Goal: Information Seeking & Learning: Check status

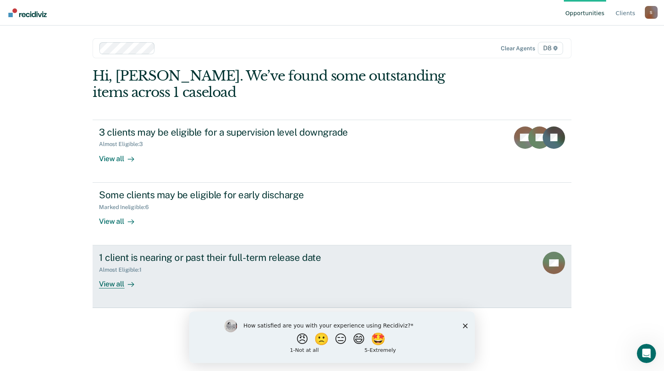
click at [226, 257] on div "1 client is nearing or past their full-term release date" at bounding box center [239, 258] width 280 height 12
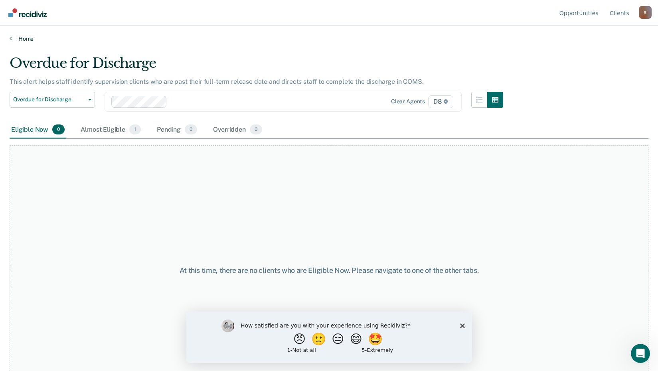
click at [29, 40] on link "Home" at bounding box center [329, 38] width 639 height 7
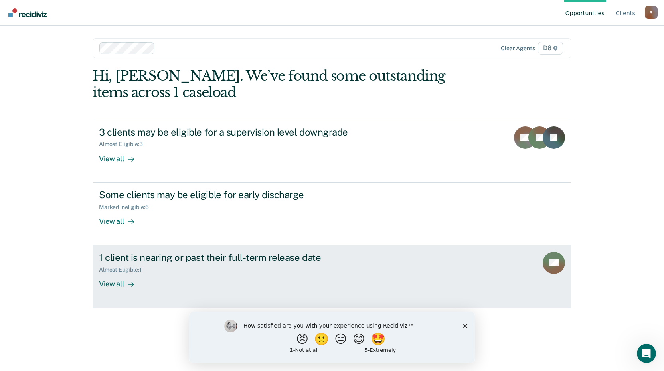
click at [110, 283] on div "View all" at bounding box center [121, 281] width 45 height 16
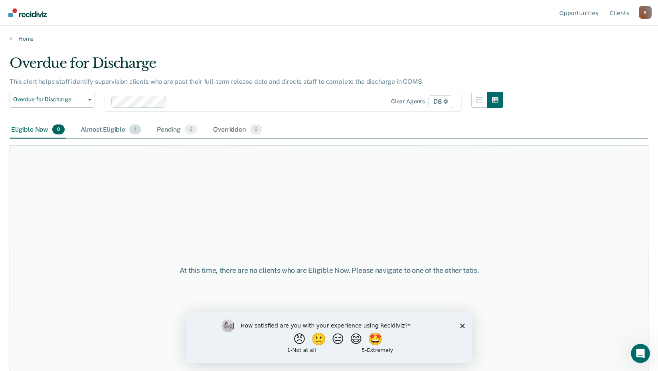
click at [113, 127] on div "Almost Eligible 1" at bounding box center [110, 130] width 63 height 18
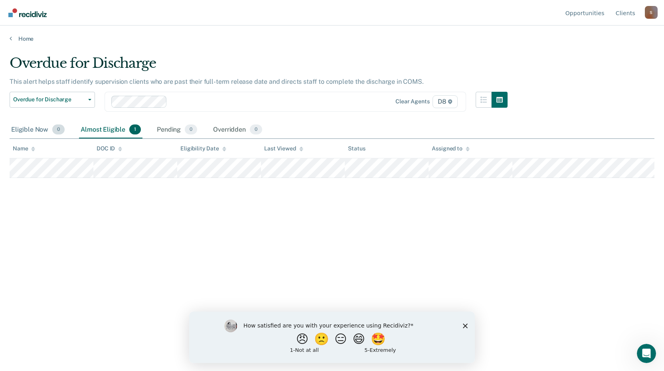
click at [38, 130] on div "Eligible Now 0" at bounding box center [38, 130] width 57 height 18
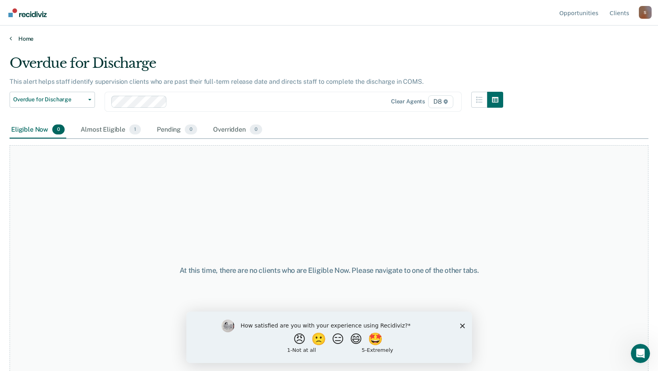
click at [28, 38] on link "Home" at bounding box center [329, 38] width 639 height 7
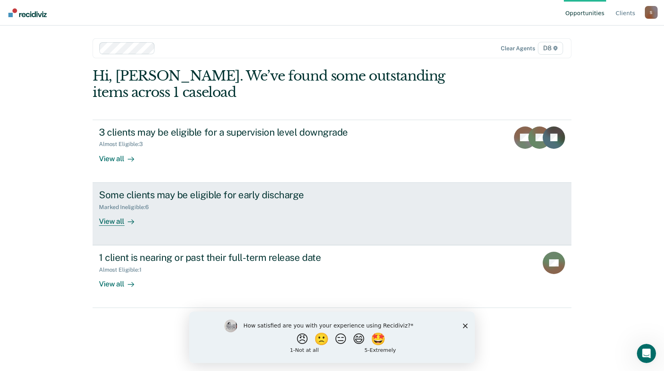
click at [110, 224] on div "View all" at bounding box center [121, 218] width 45 height 16
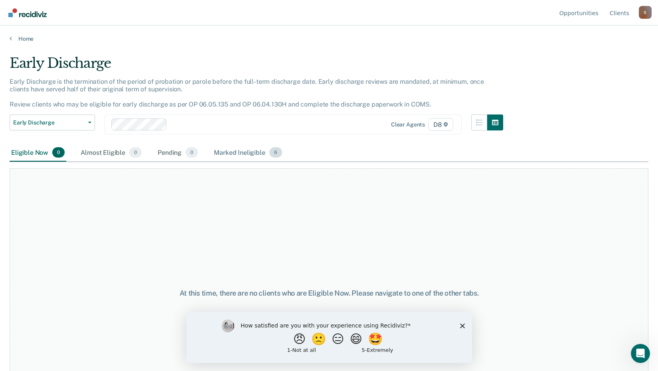
click at [224, 151] on div "Marked Ineligible 6" at bounding box center [247, 153] width 71 height 18
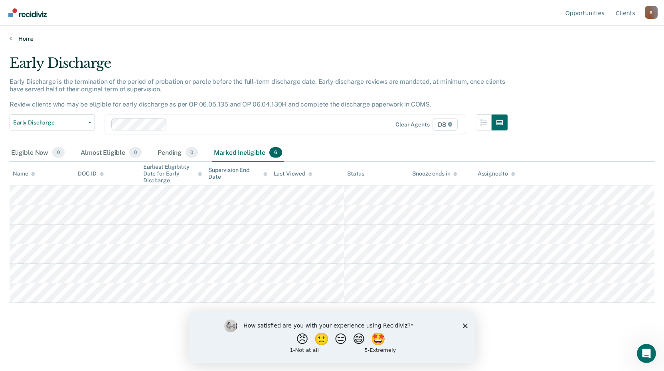
click at [25, 38] on link "Home" at bounding box center [332, 38] width 645 height 7
